Goal: Task Accomplishment & Management: Use online tool/utility

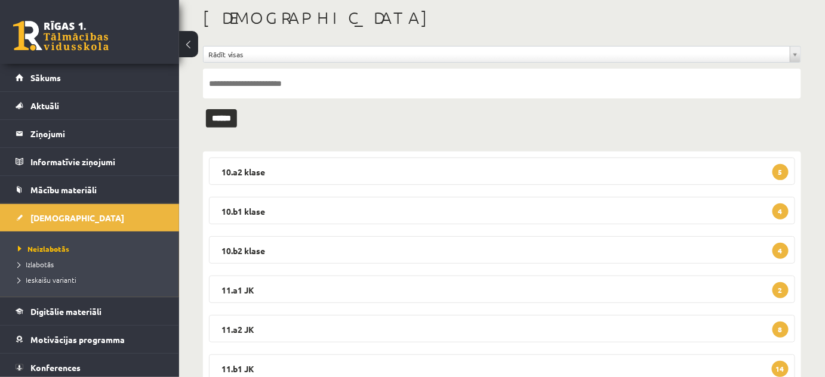
scroll to position [54, 0]
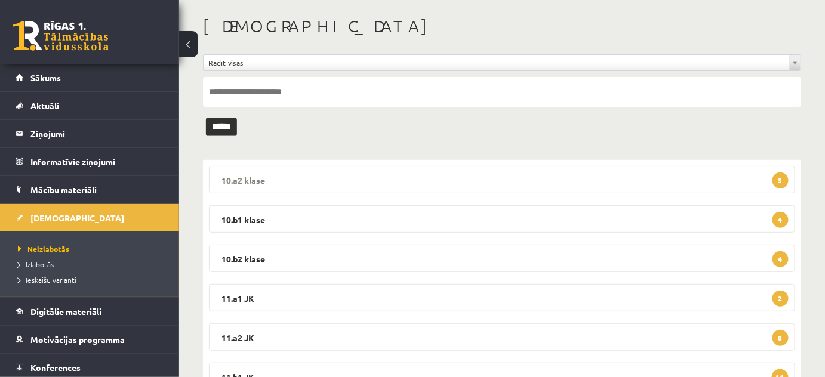
click at [246, 178] on legend "10.a2 klase 5" at bounding box center [502, 179] width 586 height 27
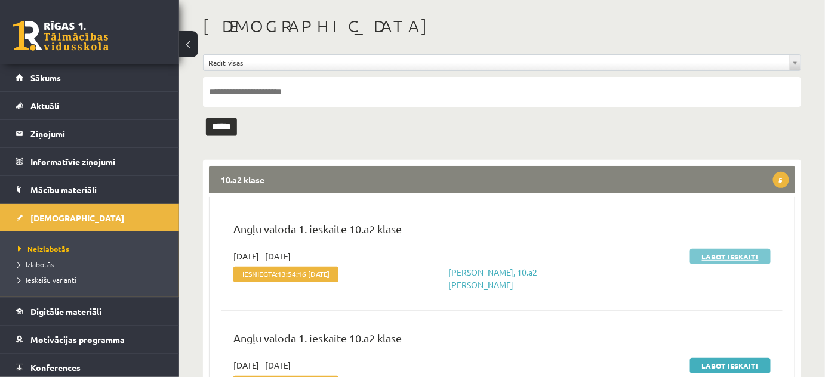
click at [737, 255] on link "Labot ieskaiti" at bounding box center [730, 257] width 81 height 16
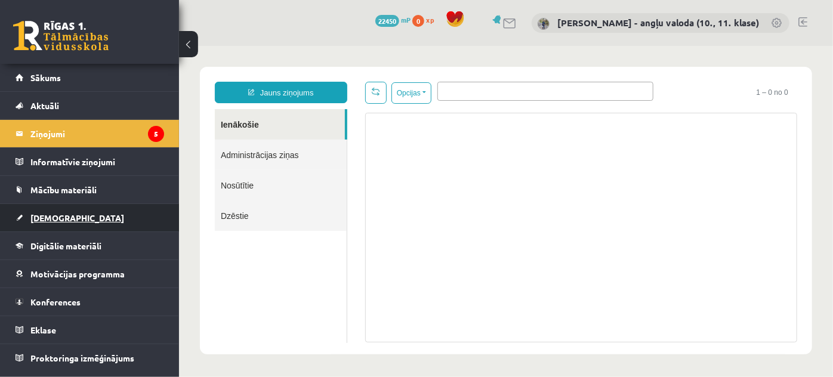
click at [48, 216] on span "[DEMOGRAPHIC_DATA]" at bounding box center [77, 217] width 94 height 11
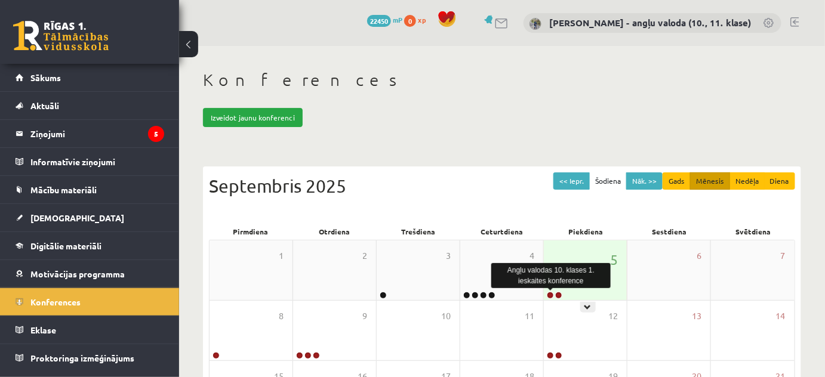
click at [549, 292] on link at bounding box center [550, 295] width 7 height 7
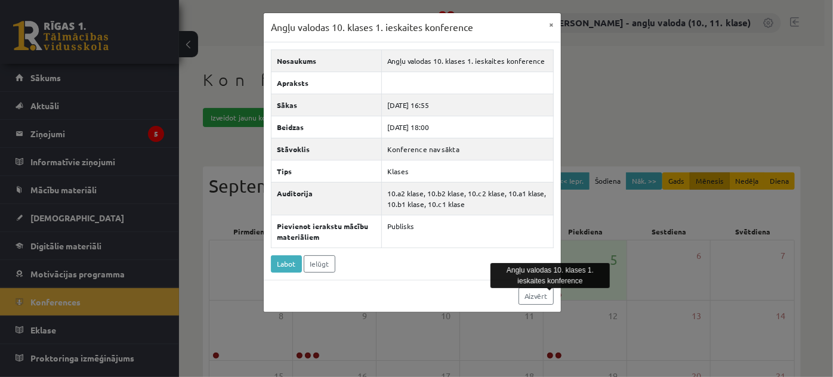
click at [822, 329] on div "Angļu valodas 10. klases 1. ieskaites konference × Nosaukums Angļu valodas 10. …" at bounding box center [416, 188] width 833 height 377
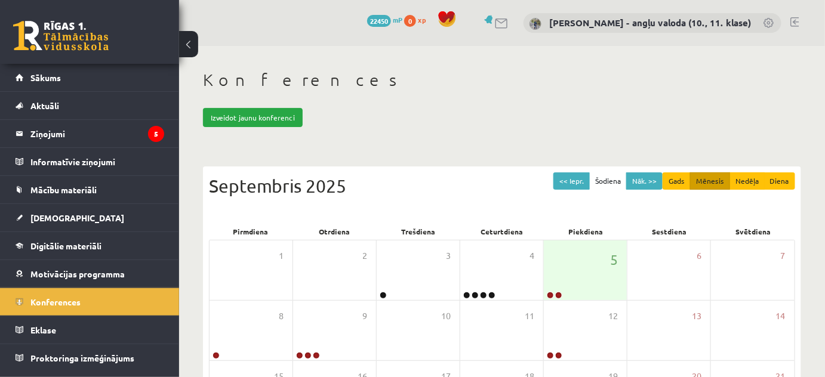
drag, startPoint x: 824, startPoint y: 319, endPoint x: 567, endPoint y: 95, distance: 340.9
click at [567, 95] on div "Konferences Izveidot jaunu konferenci << Iepr. Šodiena Nāk. >> Gads Mēnesis Ned…" at bounding box center [502, 324] width 646 height 557
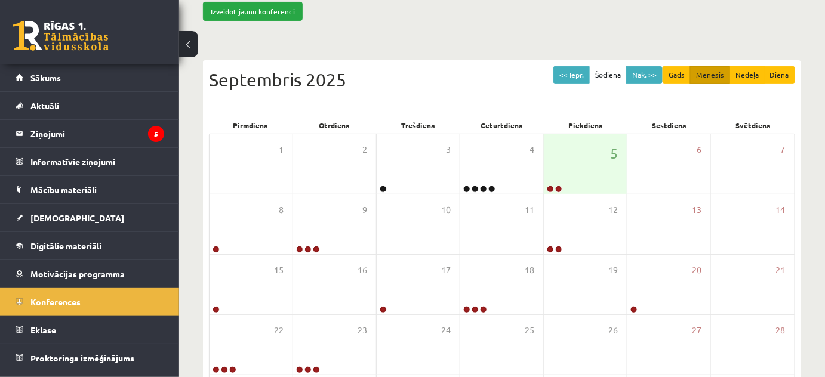
scroll to position [108, 0]
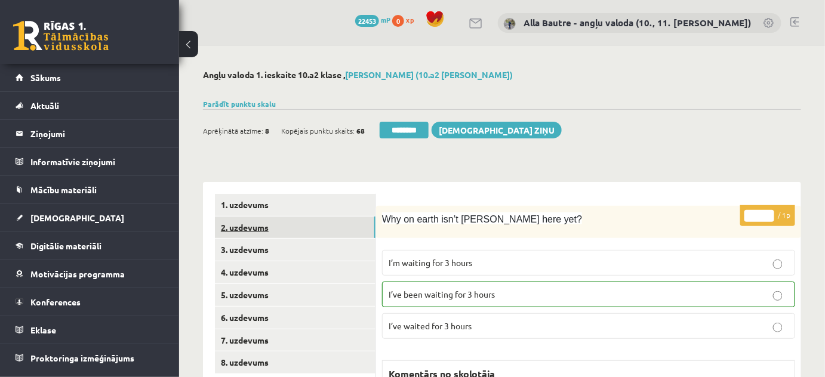
click at [238, 226] on link "2. uzdevums" at bounding box center [295, 228] width 161 height 22
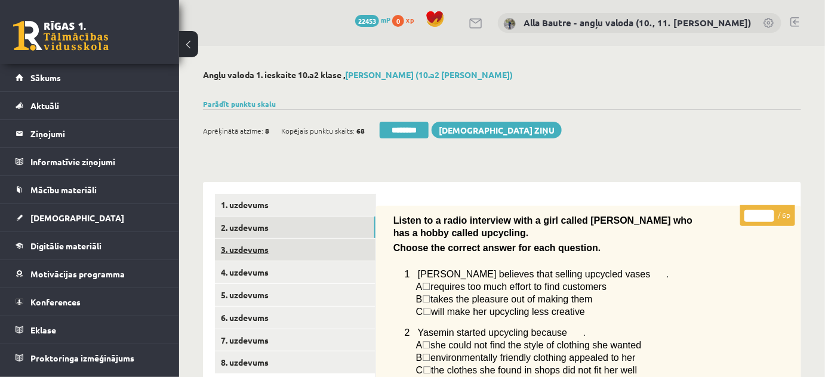
click at [246, 248] on link "3. uzdevums" at bounding box center [295, 250] width 161 height 22
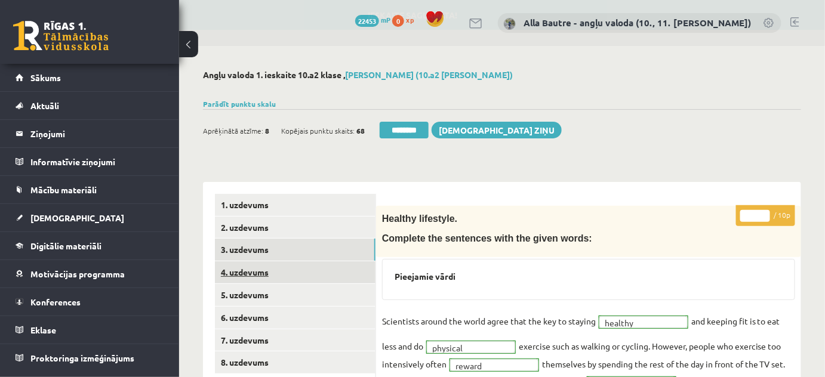
click at [249, 267] on link "4. uzdevums" at bounding box center [295, 272] width 161 height 22
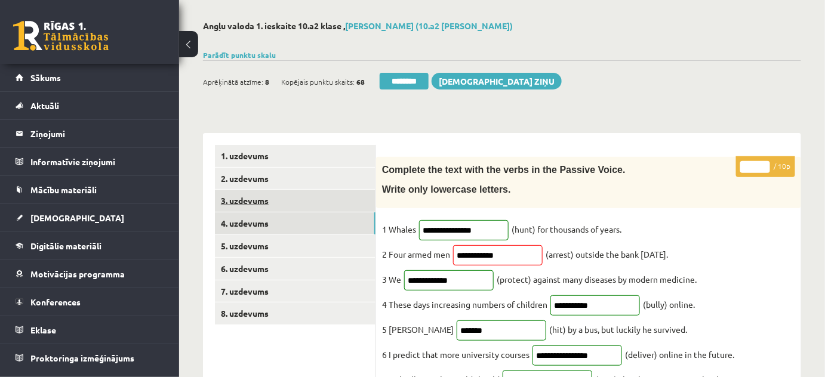
scroll to position [108, 0]
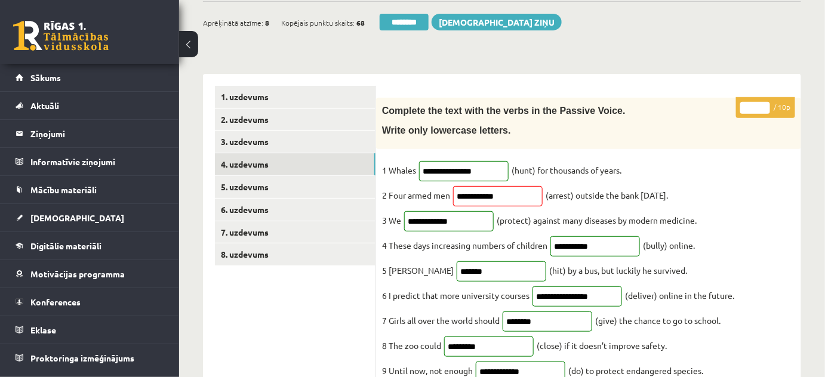
type input "**"
click at [766, 104] on input "**" at bounding box center [755, 108] width 30 height 12
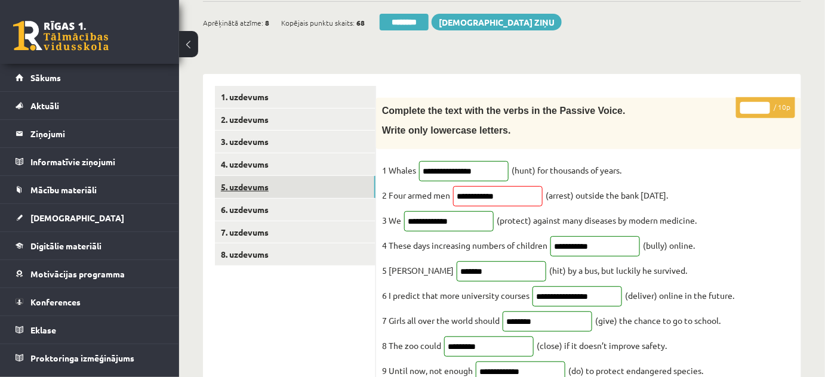
click at [269, 187] on link "5. uzdevums" at bounding box center [295, 187] width 161 height 22
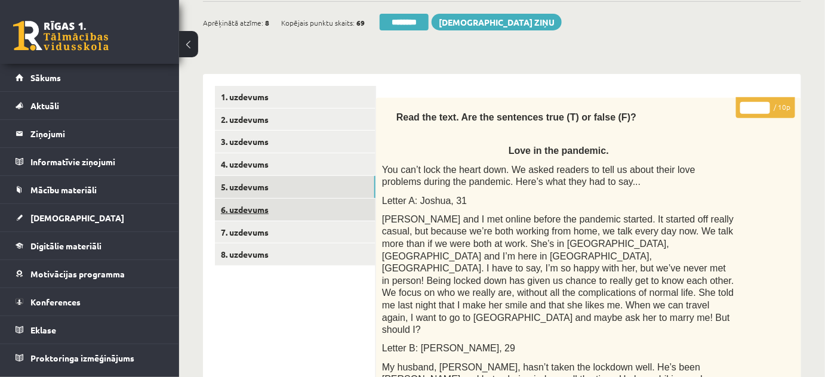
scroll to position [0, 0]
click at [266, 211] on link "6. uzdevums" at bounding box center [295, 210] width 161 height 22
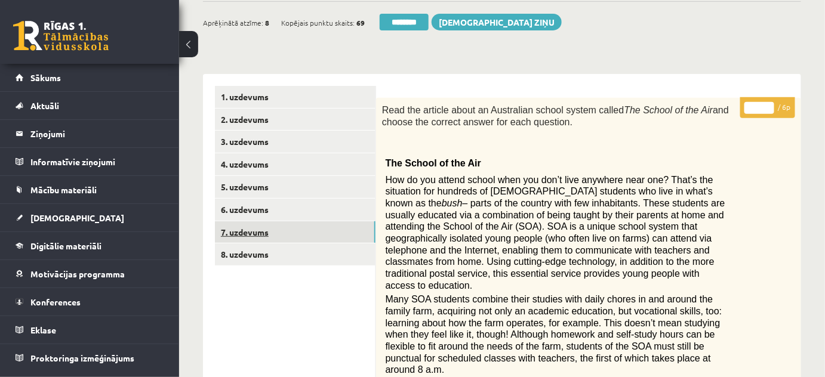
click at [261, 233] on link "7. uzdevums" at bounding box center [295, 232] width 161 height 22
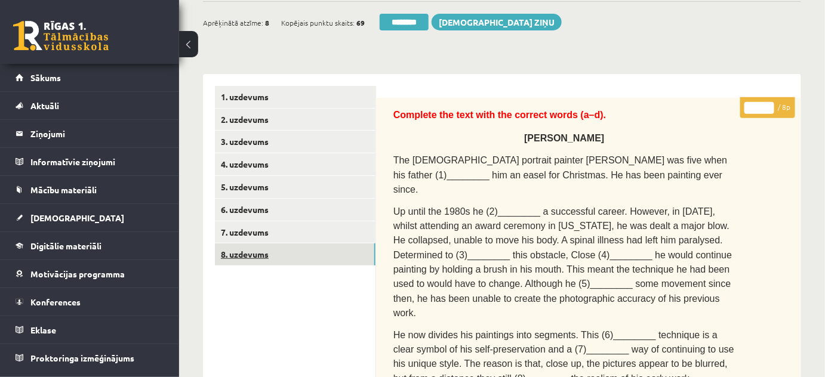
click at [253, 254] on link "8. uzdevums" at bounding box center [295, 254] width 161 height 22
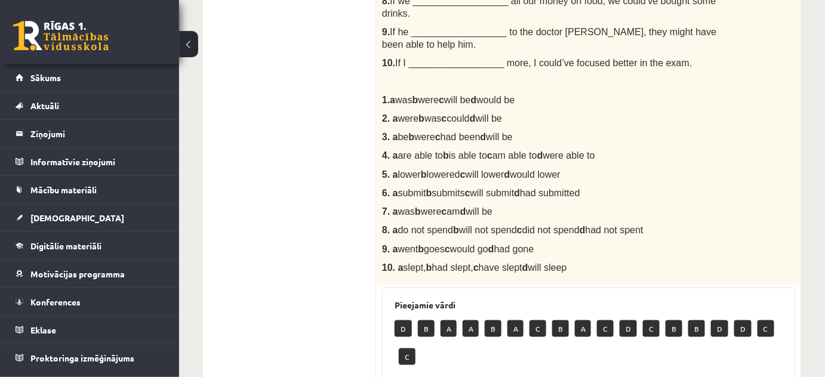
scroll to position [39, 0]
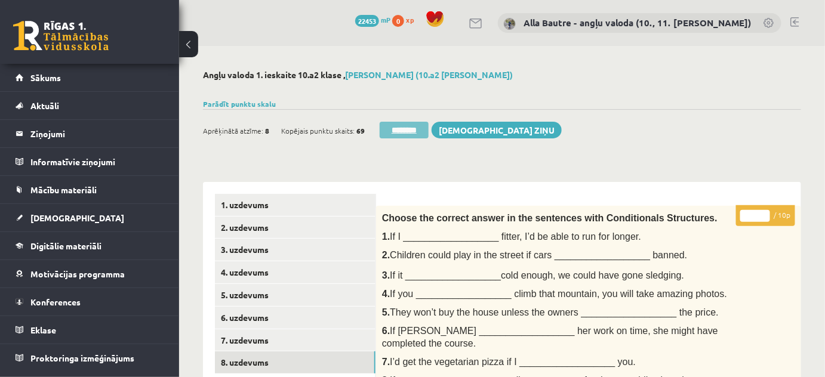
click at [417, 133] on input "********" at bounding box center [404, 130] width 49 height 17
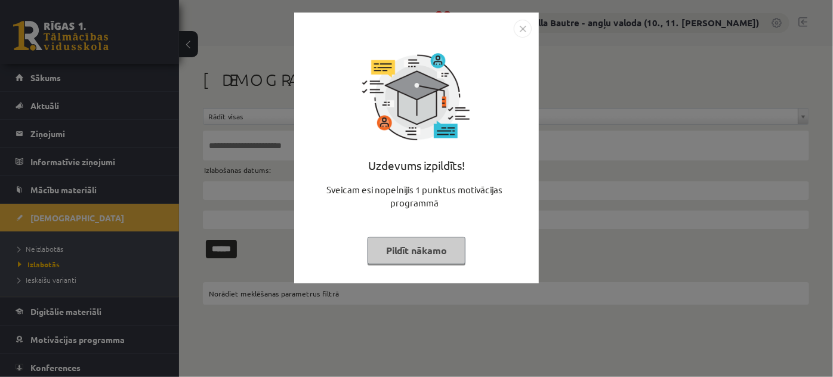
click at [528, 31] on img "Close" at bounding box center [523, 29] width 18 height 18
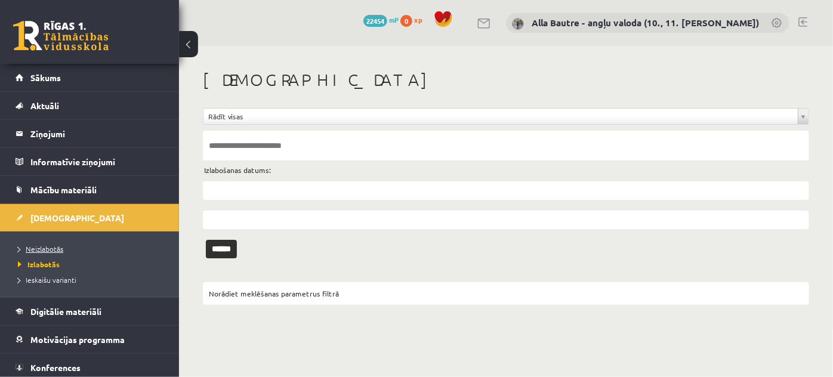
click at [48, 247] on span "Neizlabotās" at bounding box center [40, 249] width 45 height 10
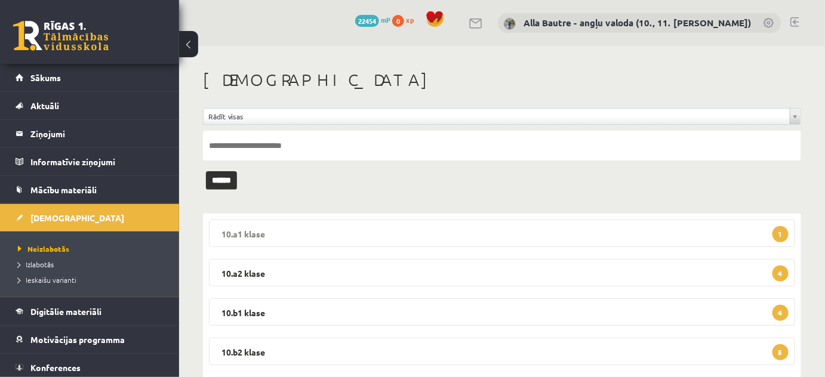
click at [246, 232] on legend "10.a1 klase 1" at bounding box center [502, 233] width 586 height 27
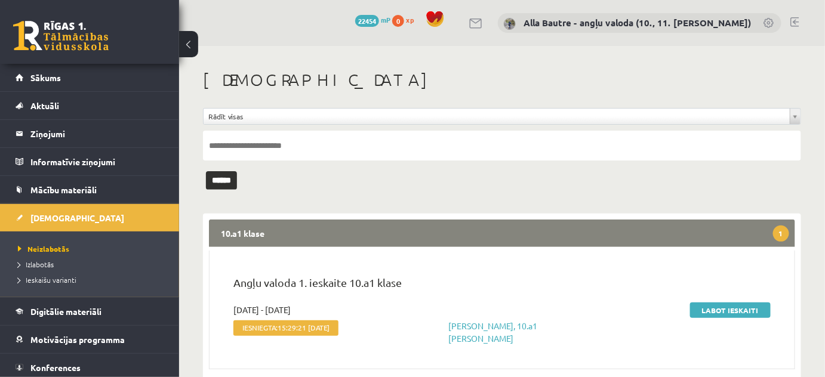
scroll to position [108, 0]
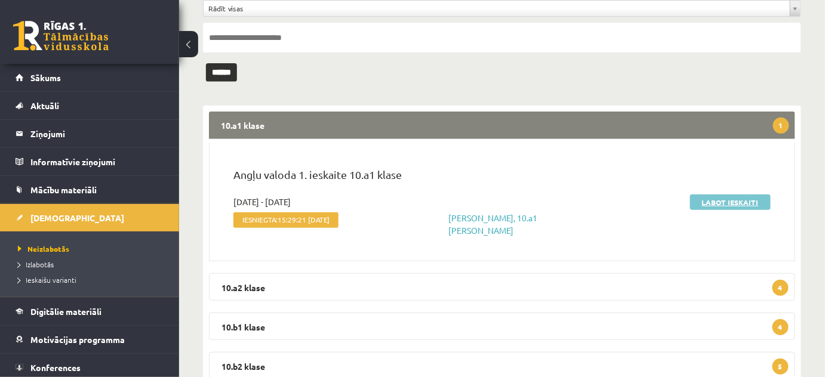
click at [707, 202] on link "Labot ieskaiti" at bounding box center [730, 203] width 81 height 16
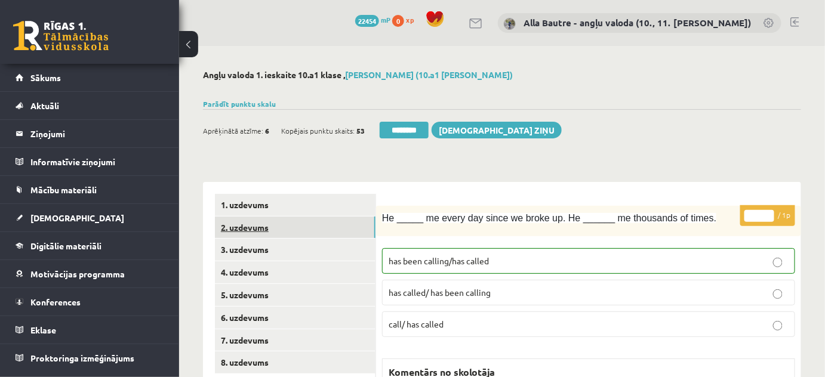
click at [250, 224] on link "2. uzdevums" at bounding box center [295, 228] width 161 height 22
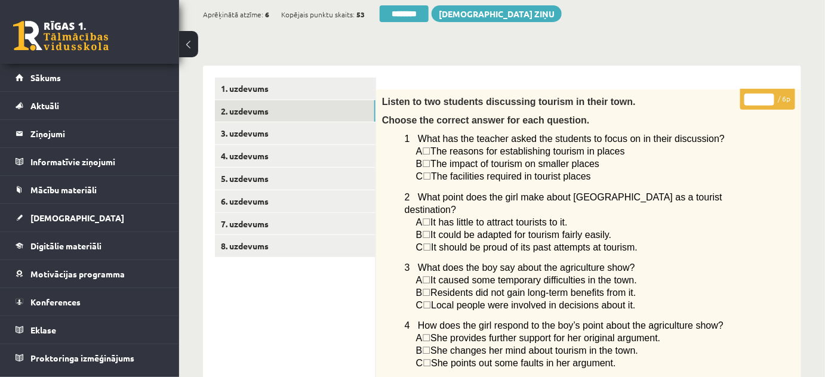
scroll to position [108, 0]
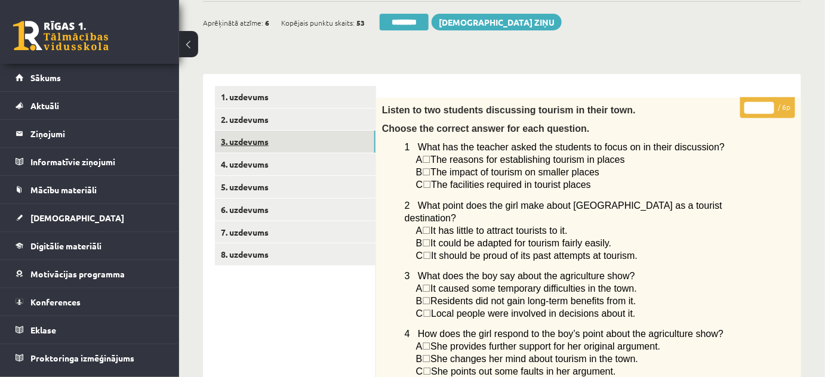
click at [264, 140] on link "3. uzdevums" at bounding box center [295, 142] width 161 height 22
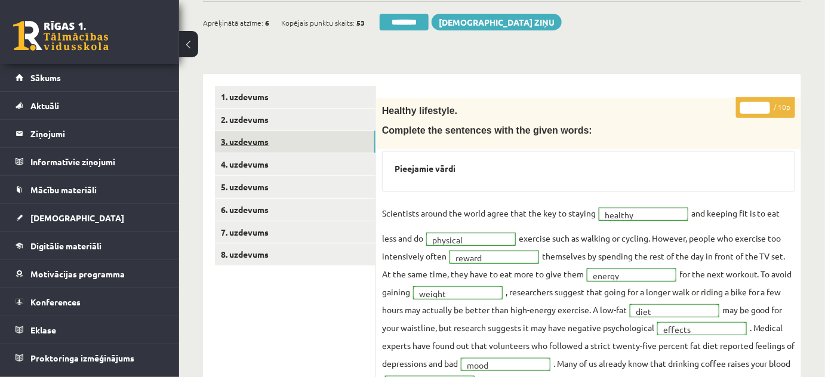
scroll to position [0, 0]
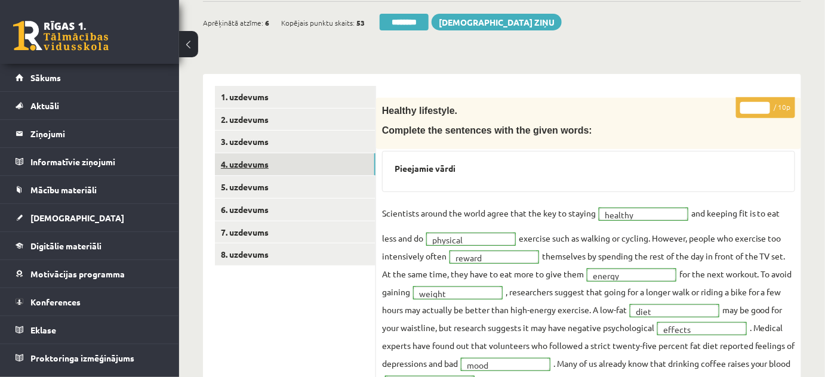
click at [253, 161] on link "4. uzdevums" at bounding box center [295, 164] width 161 height 22
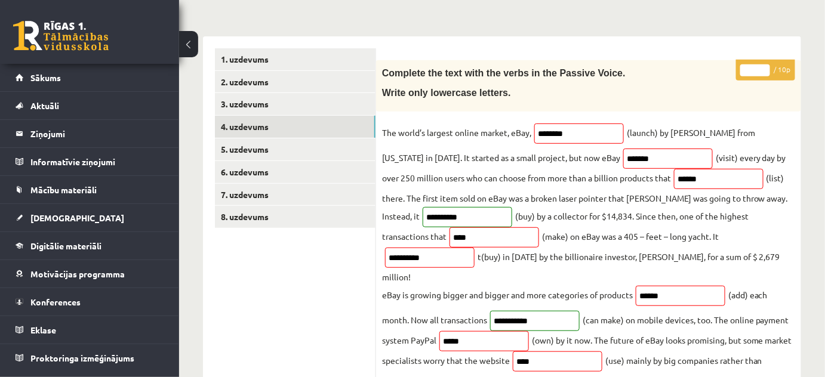
scroll to position [162, 0]
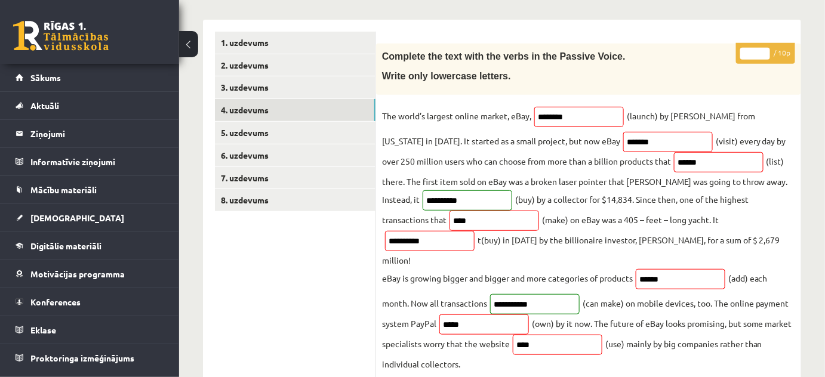
type input "*"
click at [765, 50] on input "*" at bounding box center [755, 54] width 30 height 12
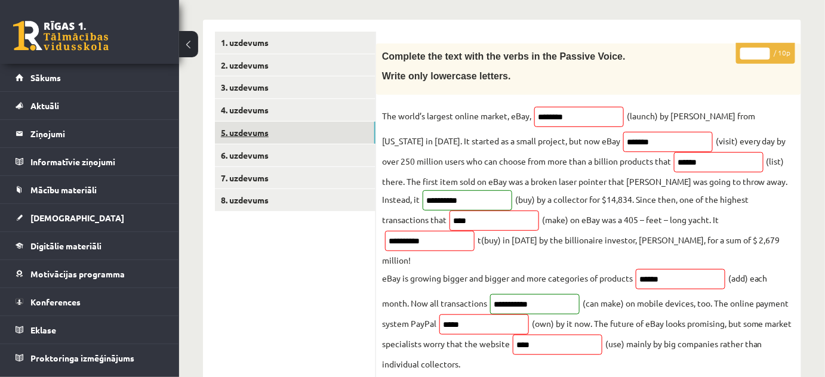
click at [288, 130] on link "5. uzdevums" at bounding box center [295, 133] width 161 height 22
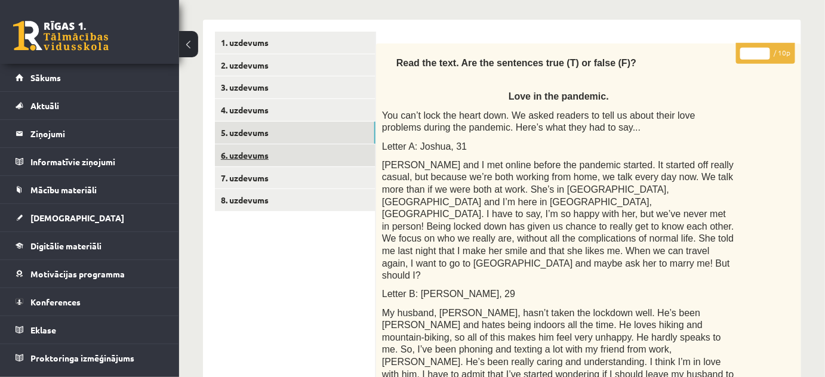
scroll to position [0, 0]
click at [274, 152] on link "6. uzdevums" at bounding box center [295, 155] width 161 height 22
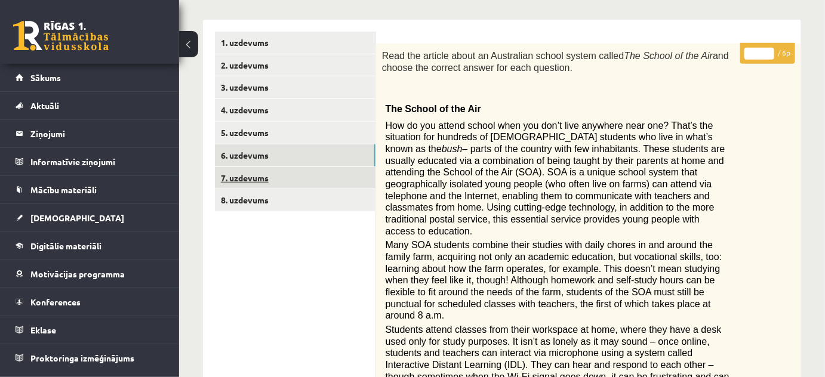
click at [266, 183] on link "7. uzdevums" at bounding box center [295, 178] width 161 height 22
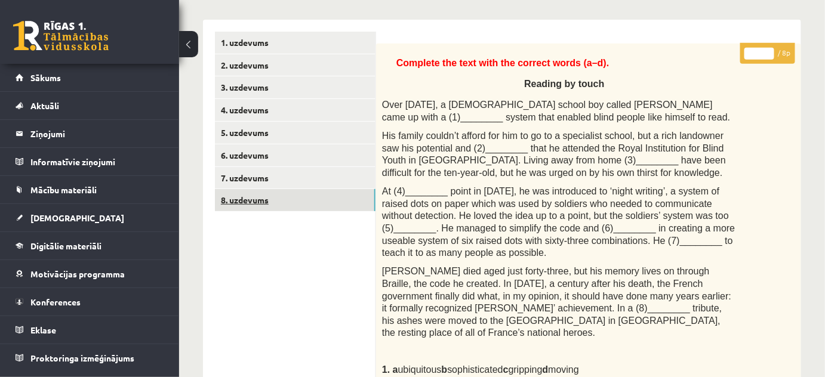
click at [252, 199] on link "8. uzdevums" at bounding box center [295, 200] width 161 height 22
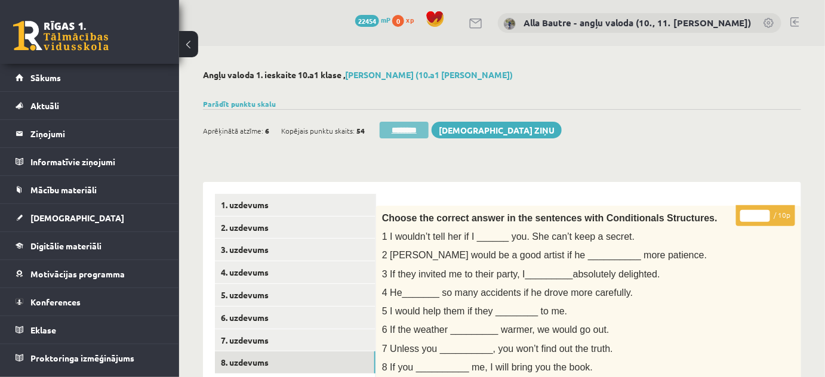
click at [401, 127] on input "********" at bounding box center [404, 130] width 49 height 17
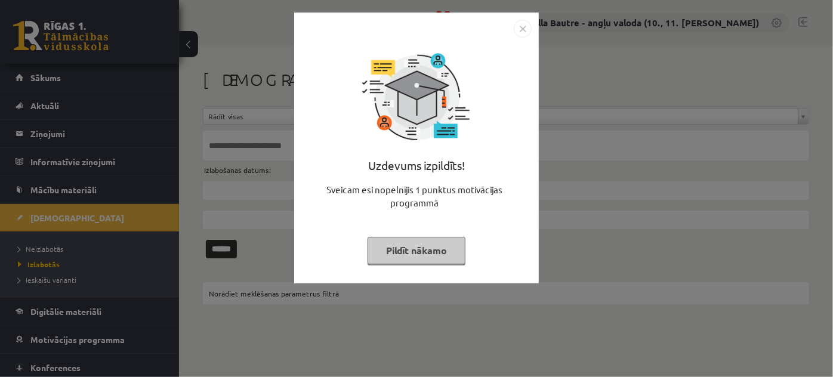
click at [525, 26] on img "Close" at bounding box center [523, 29] width 18 height 18
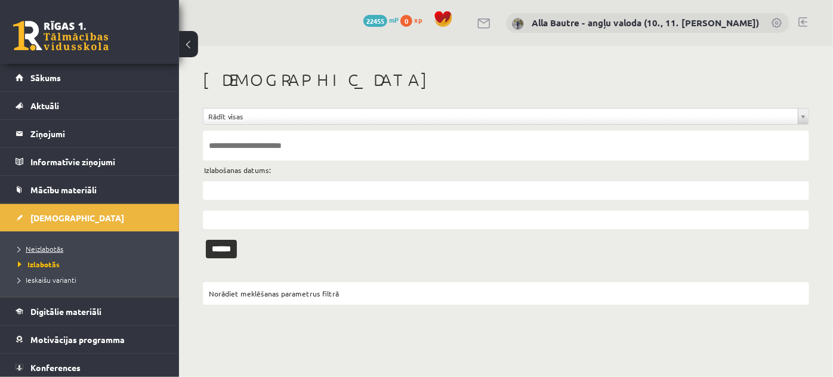
click at [42, 248] on span "Neizlabotās" at bounding box center [40, 249] width 45 height 10
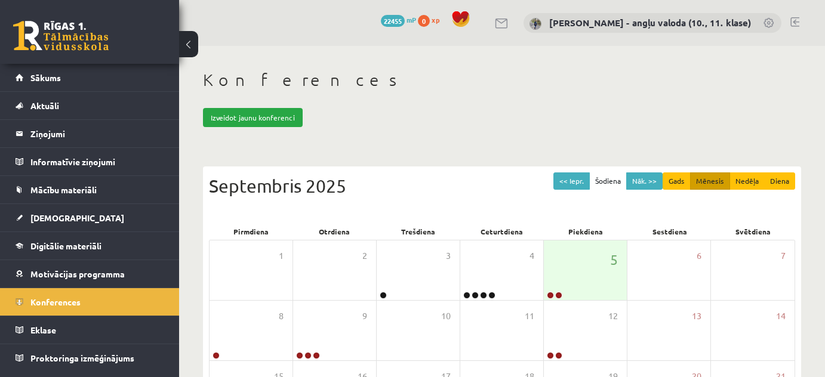
scroll to position [103, 0]
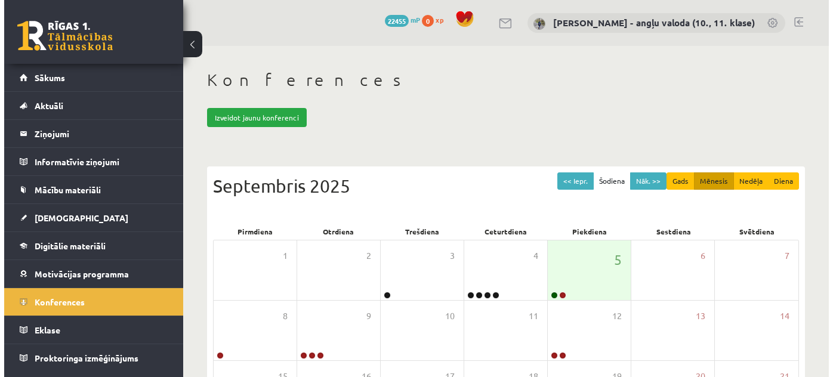
scroll to position [103, 0]
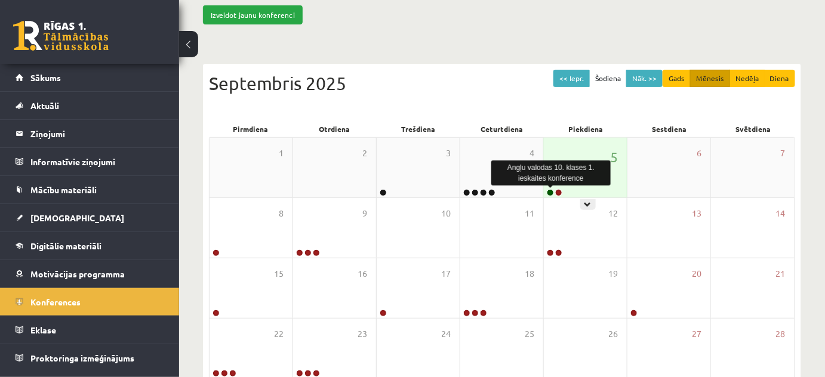
click at [550, 193] on link at bounding box center [550, 192] width 7 height 7
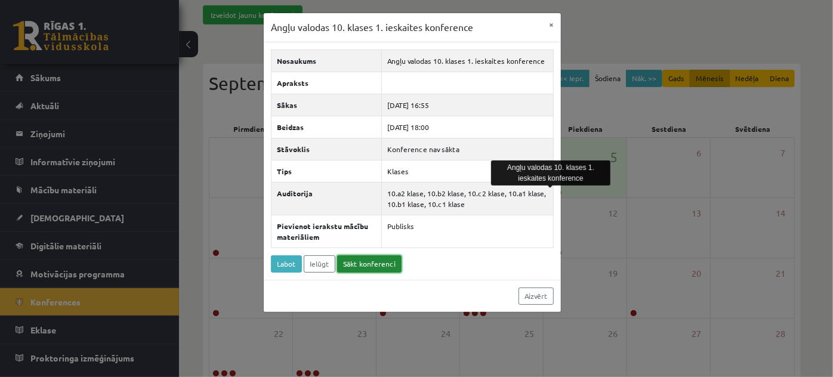
click at [363, 259] on link "Sākt konferenci" at bounding box center [369, 263] width 64 height 17
